Goal: Task Accomplishment & Management: Use online tool/utility

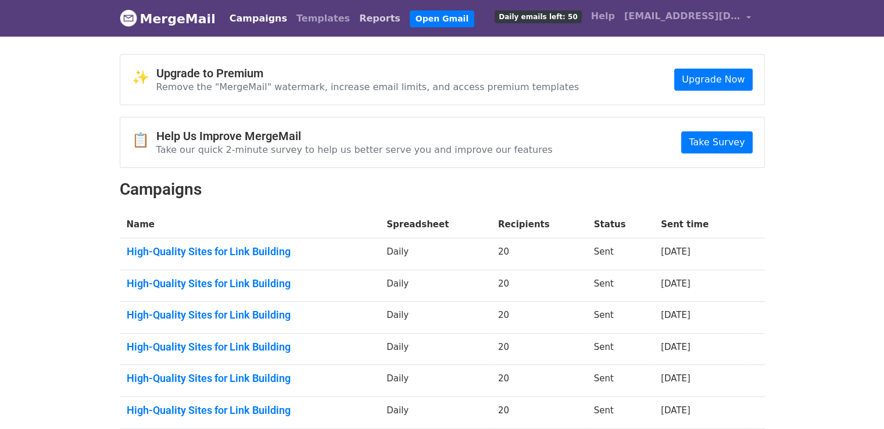
click at [355, 21] on link "Reports" at bounding box center [380, 18] width 51 height 23
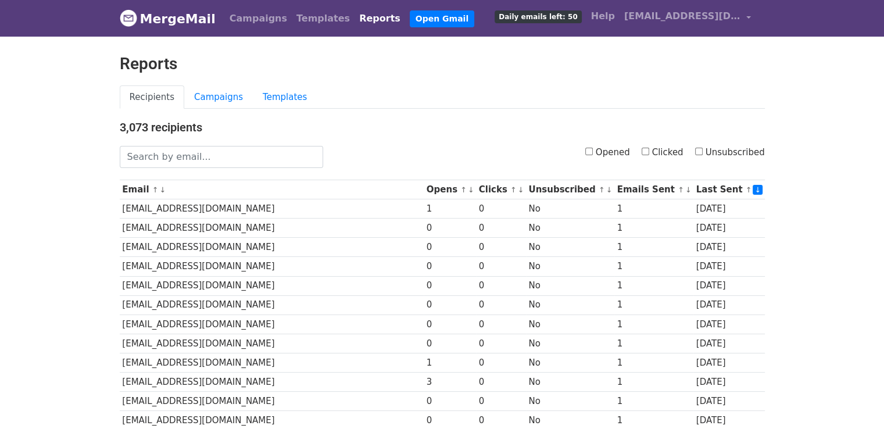
click at [593, 149] on input "Opened" at bounding box center [589, 152] width 8 height 8
checkbox input "true"
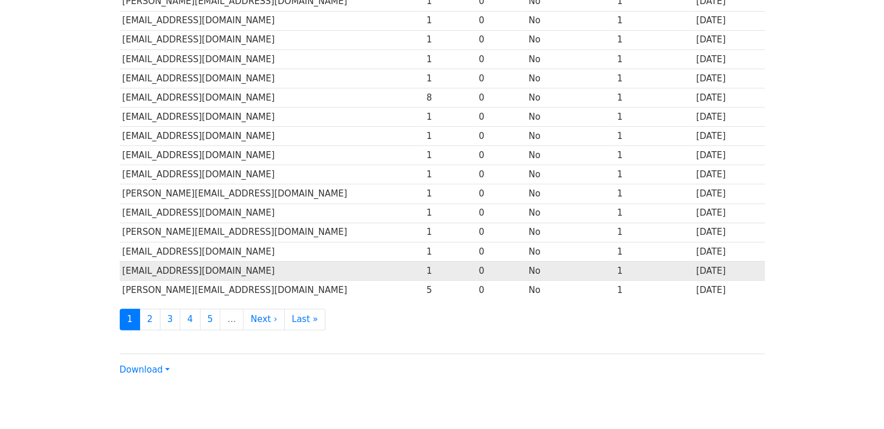
scroll to position [513, 0]
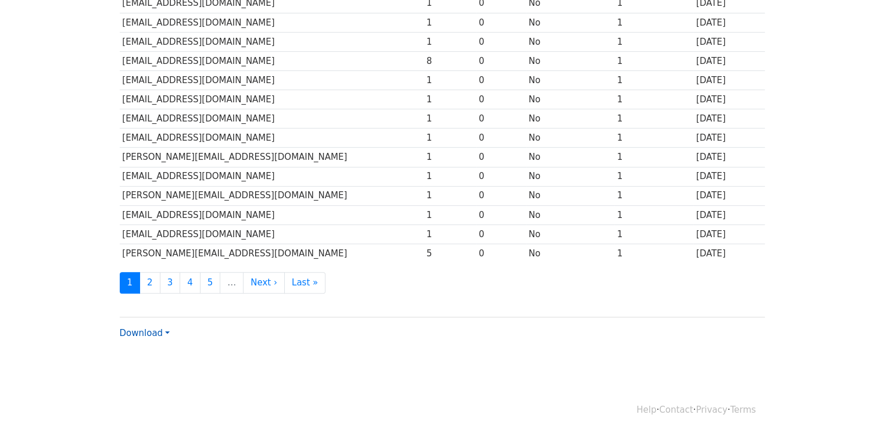
click at [160, 328] on link "Download" at bounding box center [145, 333] width 50 height 10
click at [167, 367] on link "Excel" at bounding box center [166, 373] width 92 height 19
